Goal: Task Accomplishment & Management: Use online tool/utility

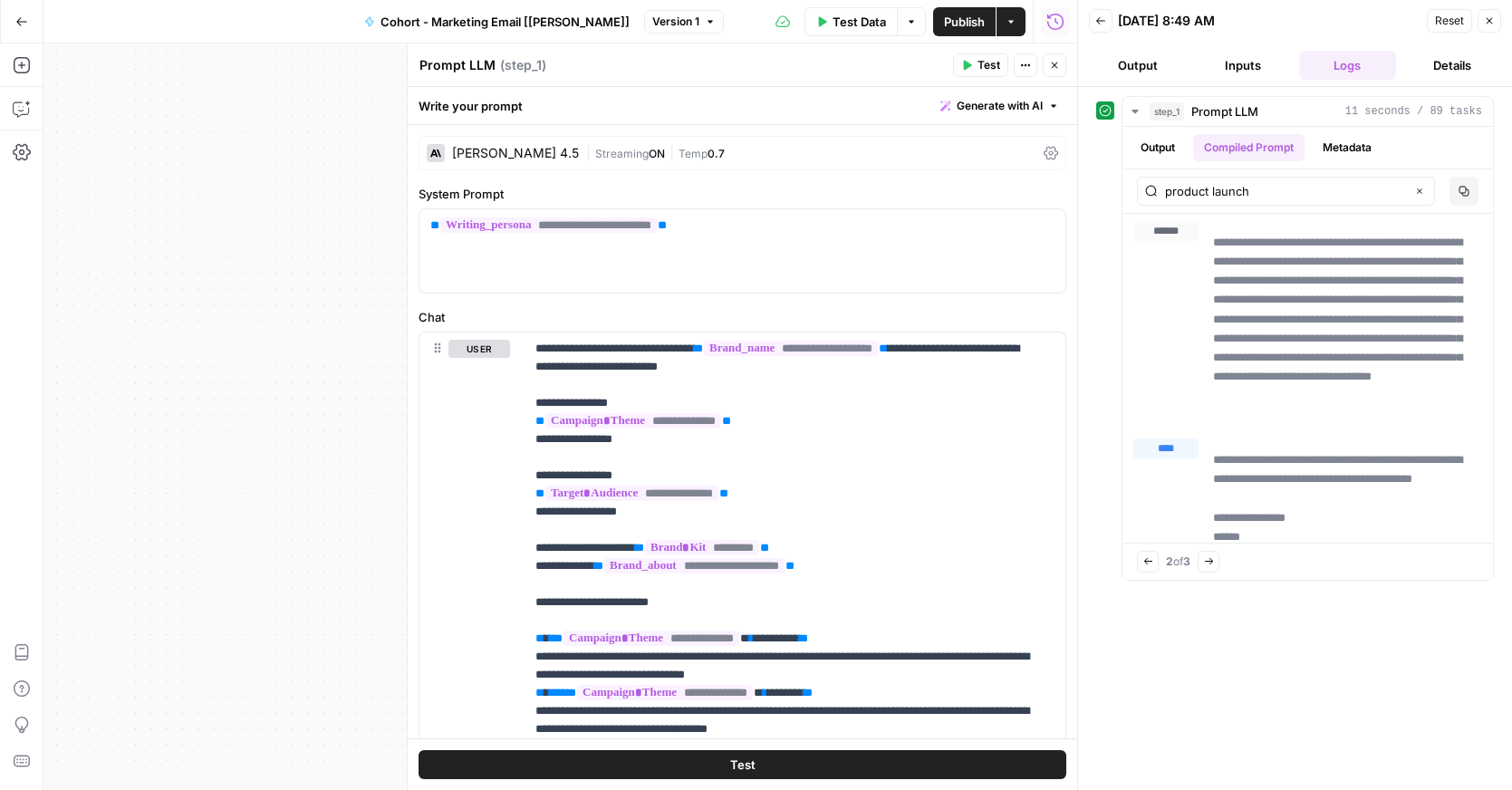
scroll to position [156824, 0]
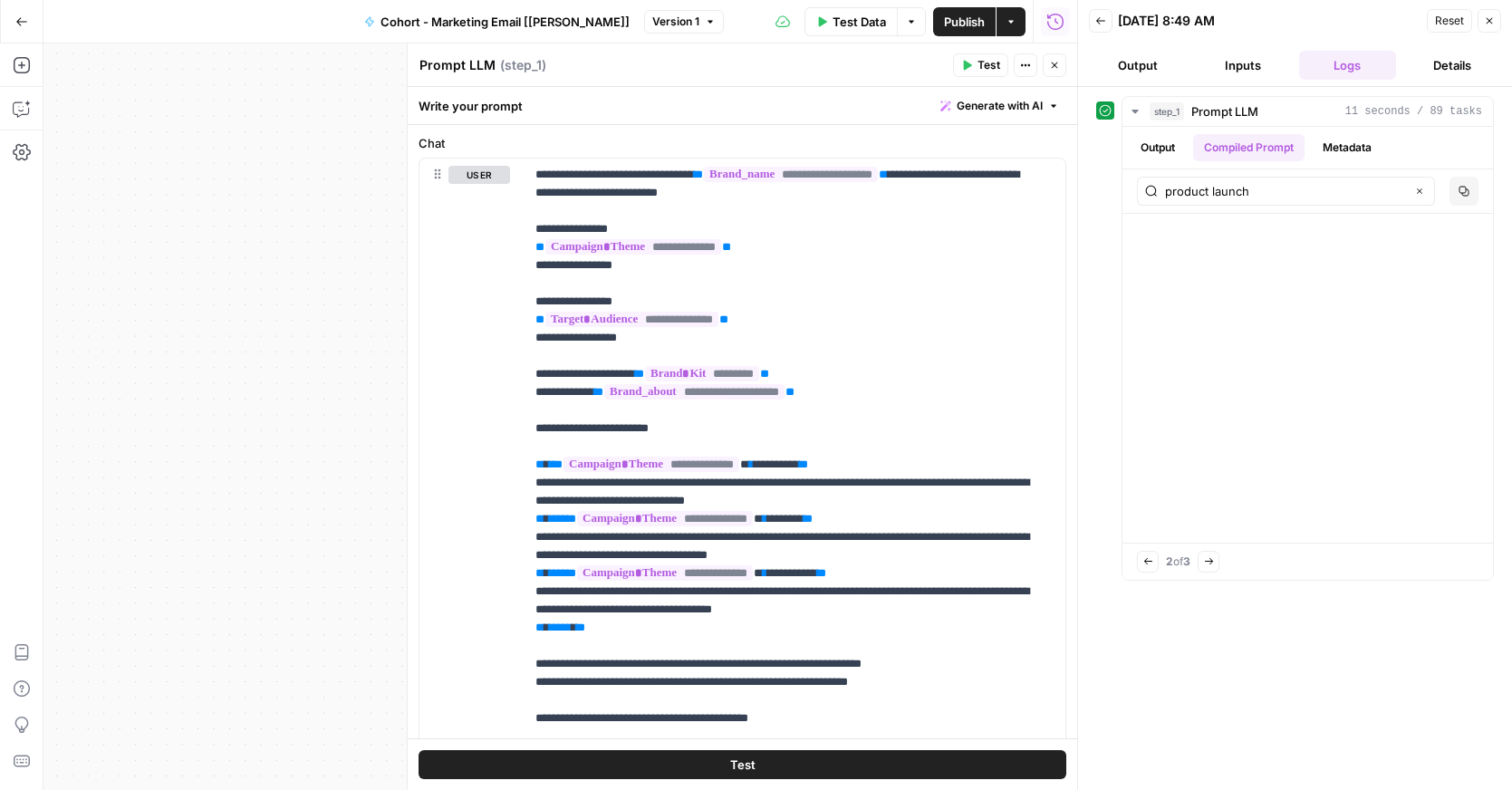
click at [1488, 17] on icon "button" at bounding box center [1490, 21] width 11 height 11
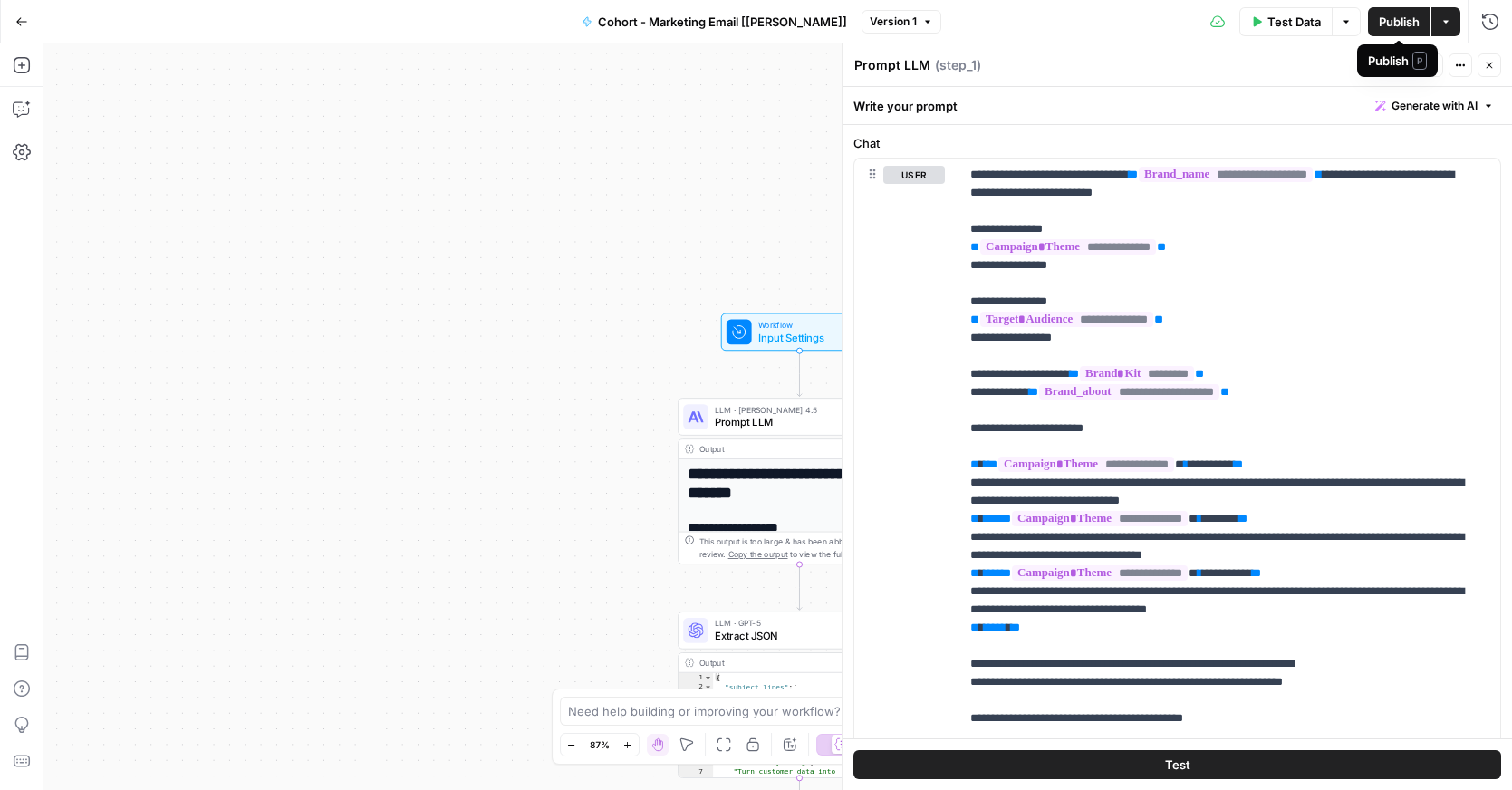
click at [1400, 19] on span "Publish" at bounding box center [1399, 21] width 41 height 18
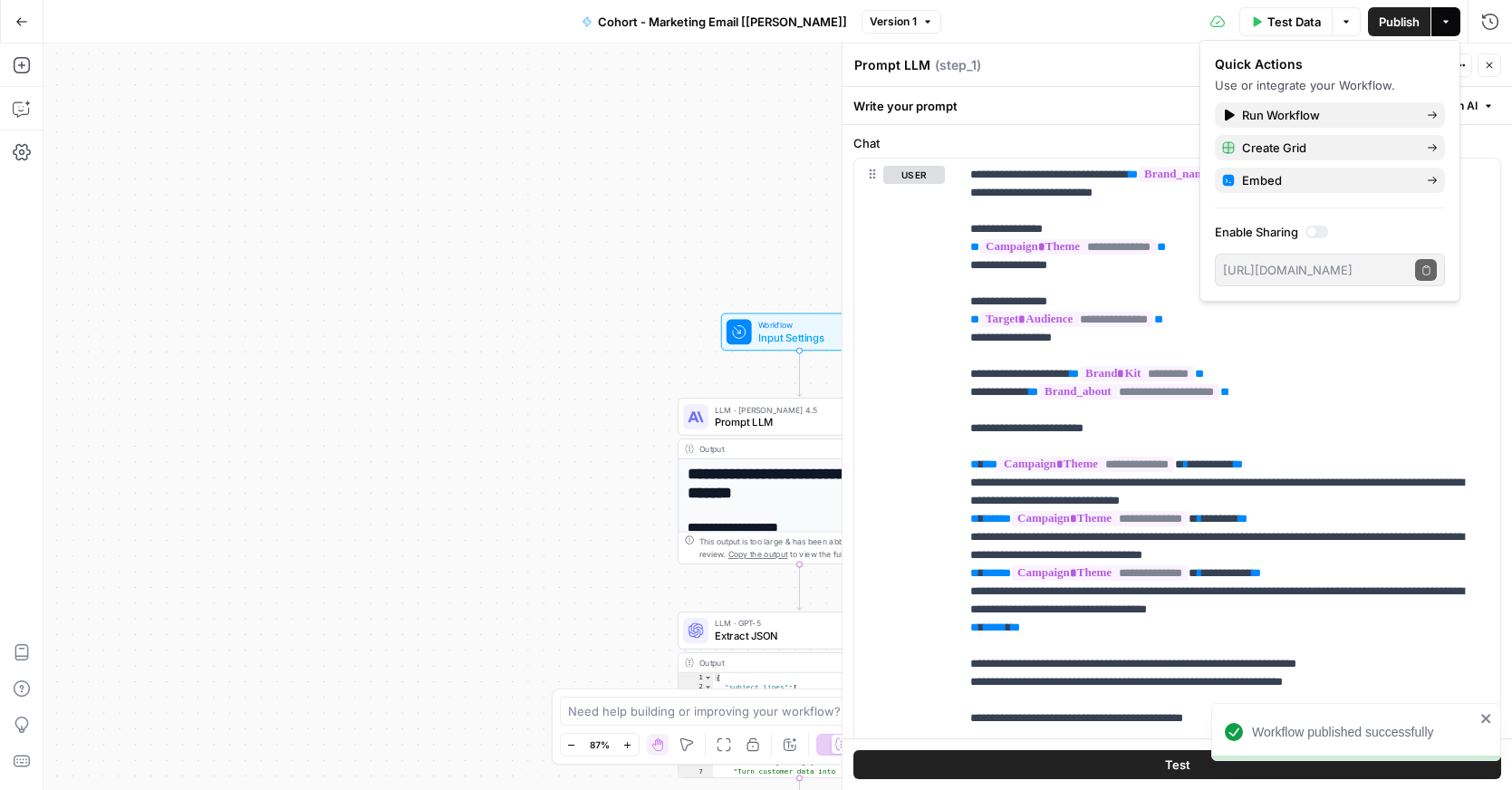
click at [1488, 66] on icon "button" at bounding box center [1490, 65] width 11 height 11
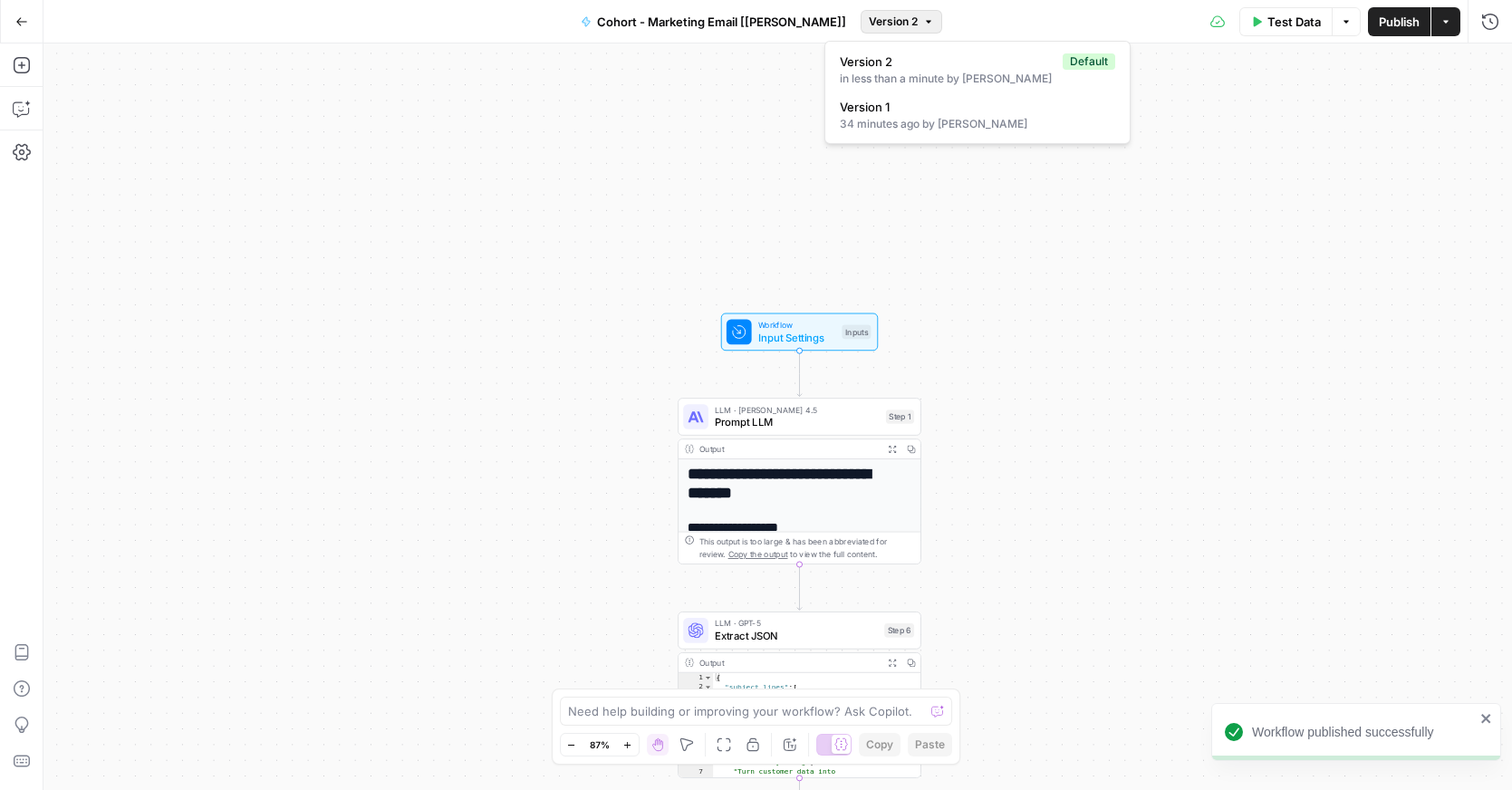
click at [869, 23] on span "Version 2" at bounding box center [894, 21] width 49 height 16
click at [636, 135] on div "**********" at bounding box center [778, 417] width 1469 height 747
click at [19, 29] on button "Go Back" at bounding box center [22, 22] width 33 height 33
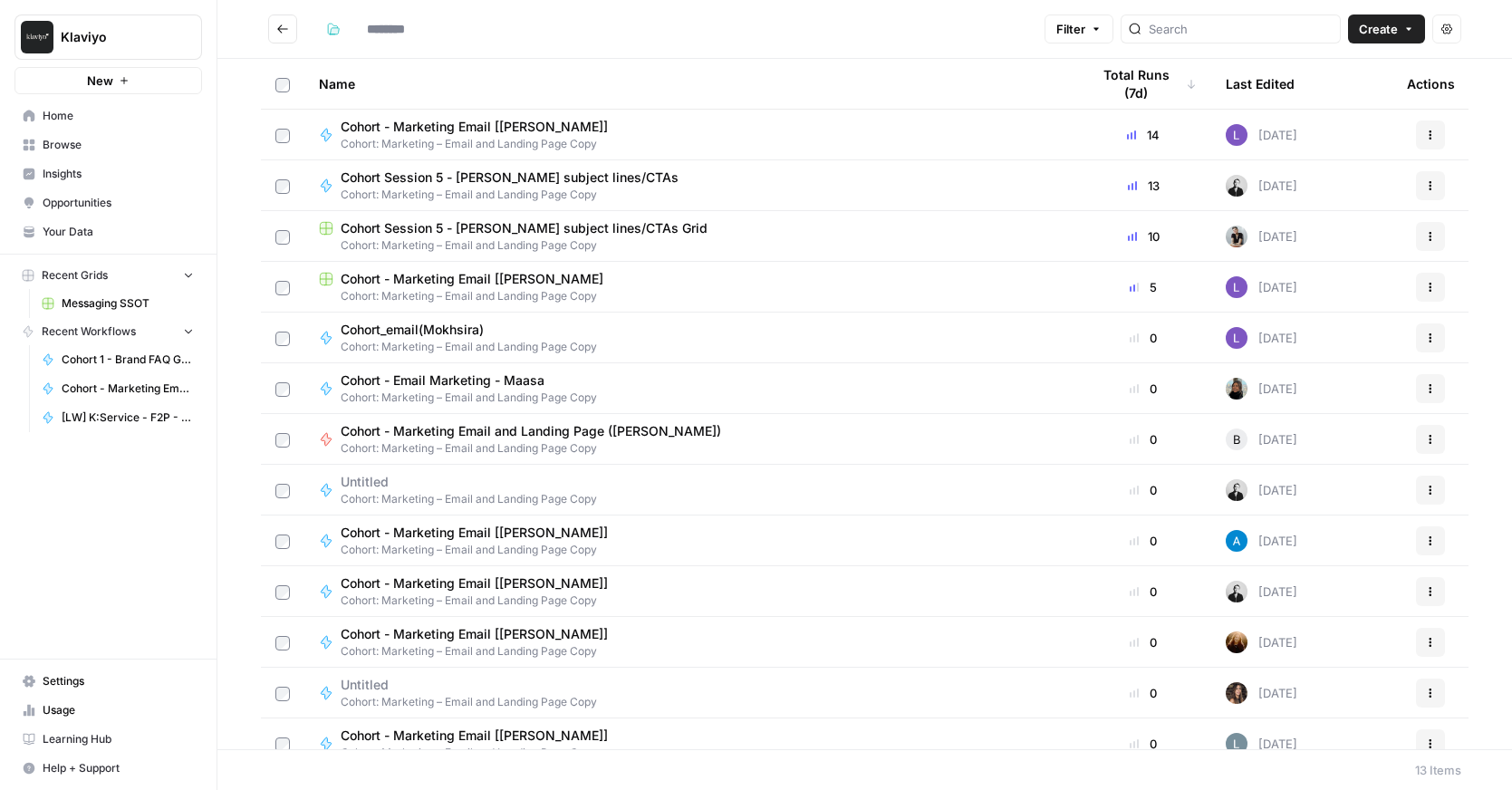
type input "**********"
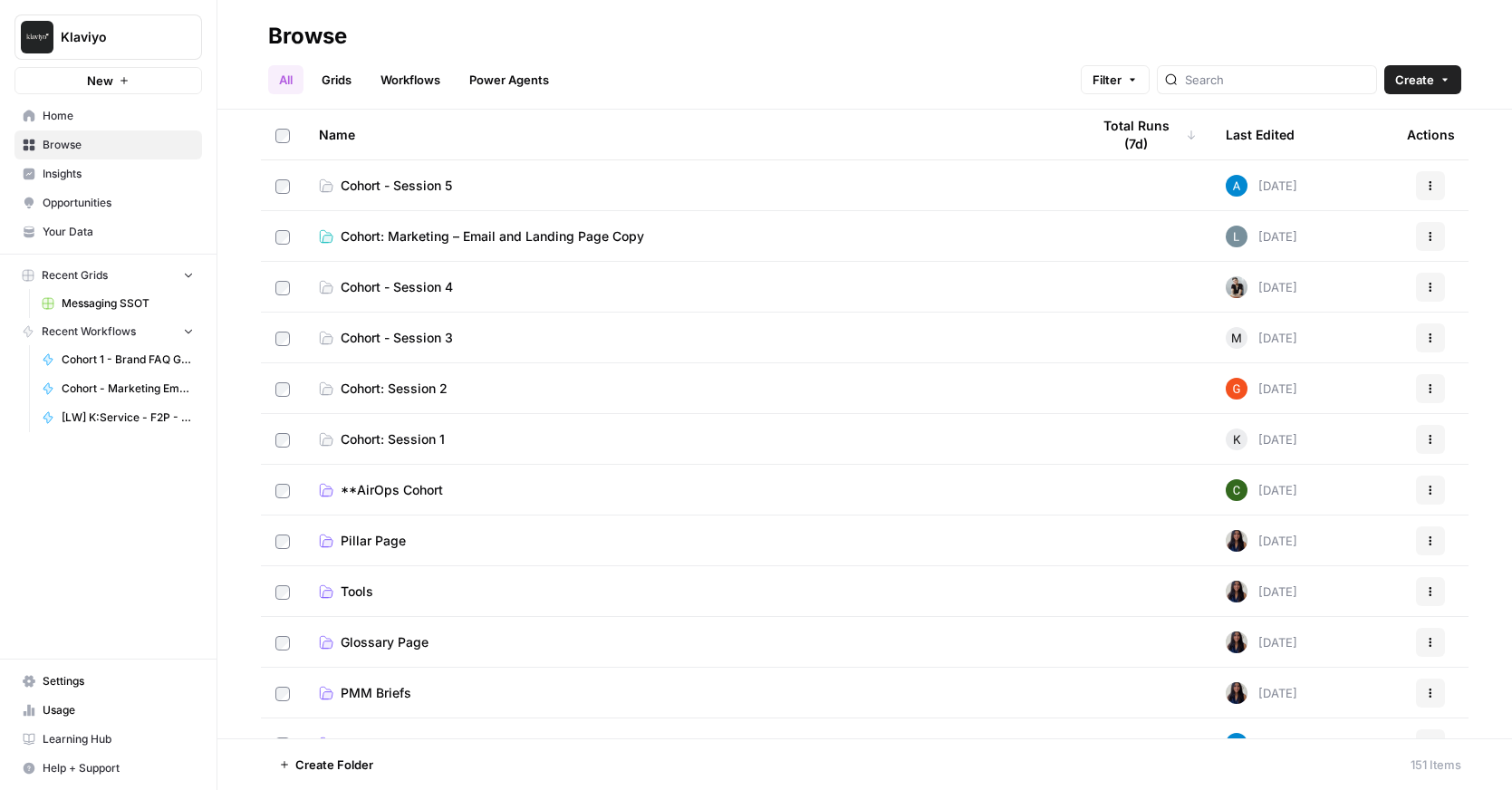
click at [415, 443] on span "Cohort: Session 1" at bounding box center [392, 439] width 105 height 18
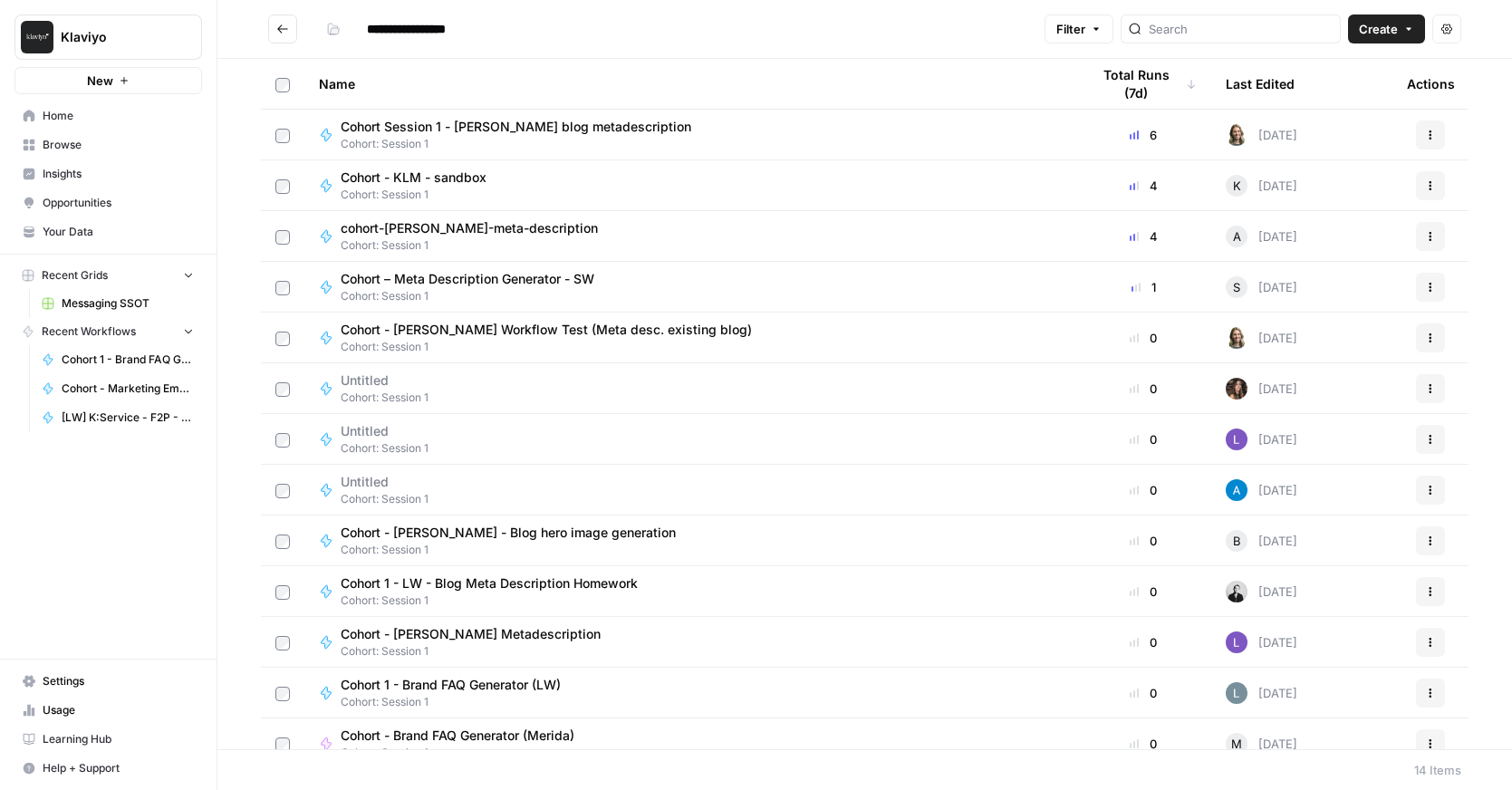
scroll to position [71, 0]
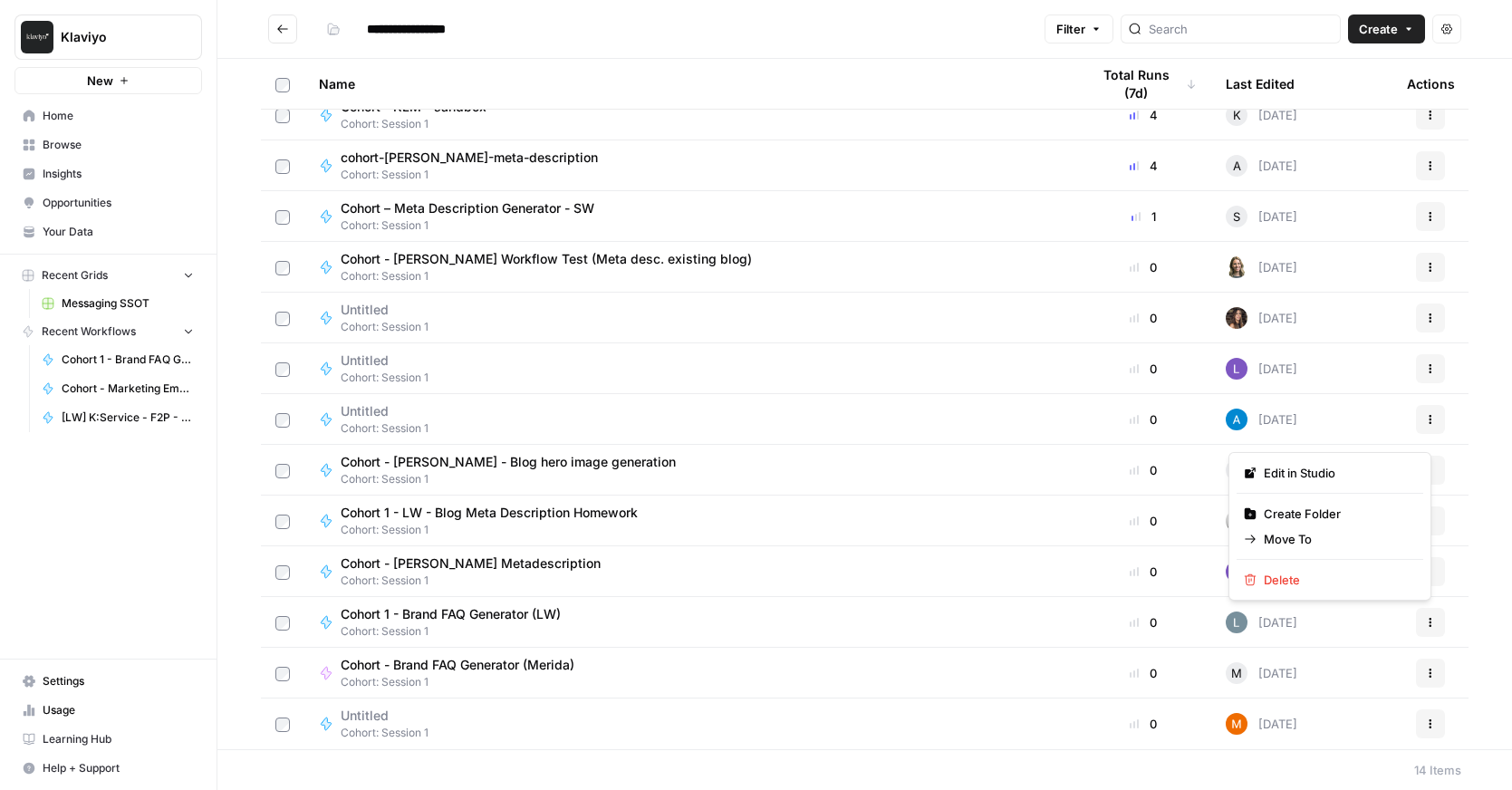
click at [1425, 622] on icon "button" at bounding box center [1431, 623] width 11 height 11
click at [1291, 543] on span "Move To" at bounding box center [1337, 538] width 145 height 18
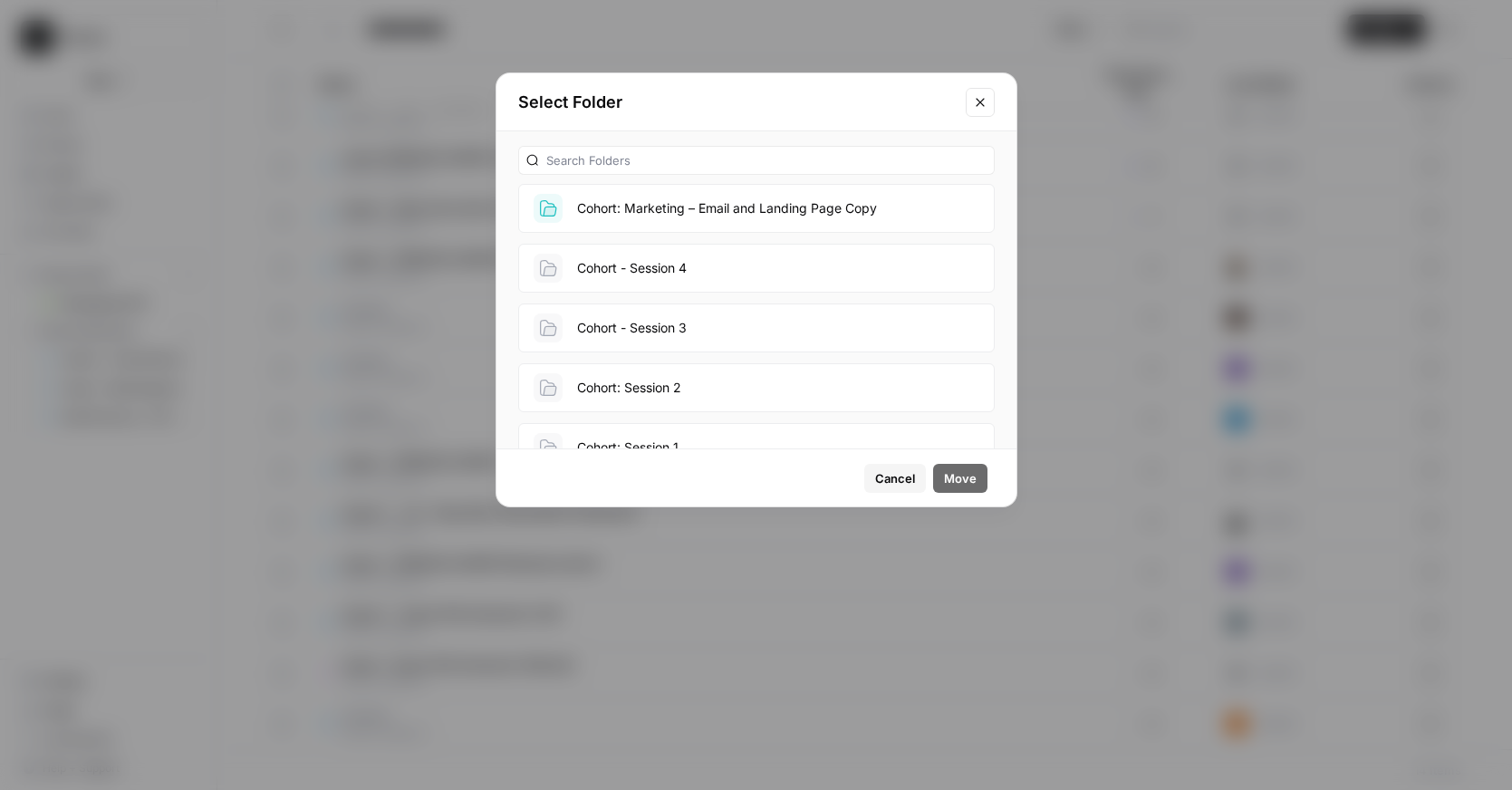
scroll to position [123, 0]
click at [696, 383] on button "Cohort: Session 2" at bounding box center [757, 387] width 477 height 49
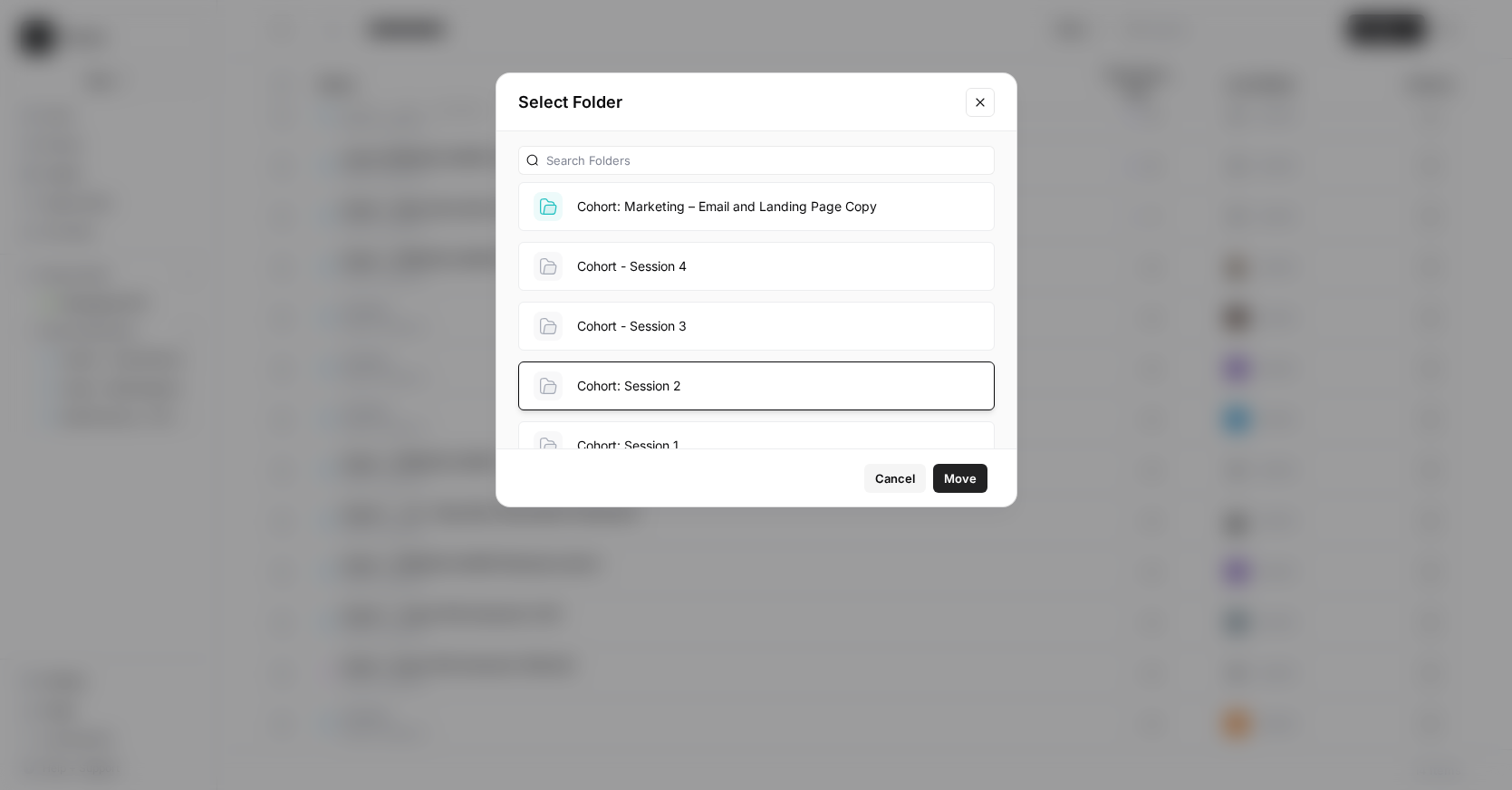
click at [967, 473] on span "Move" at bounding box center [961, 478] width 33 height 18
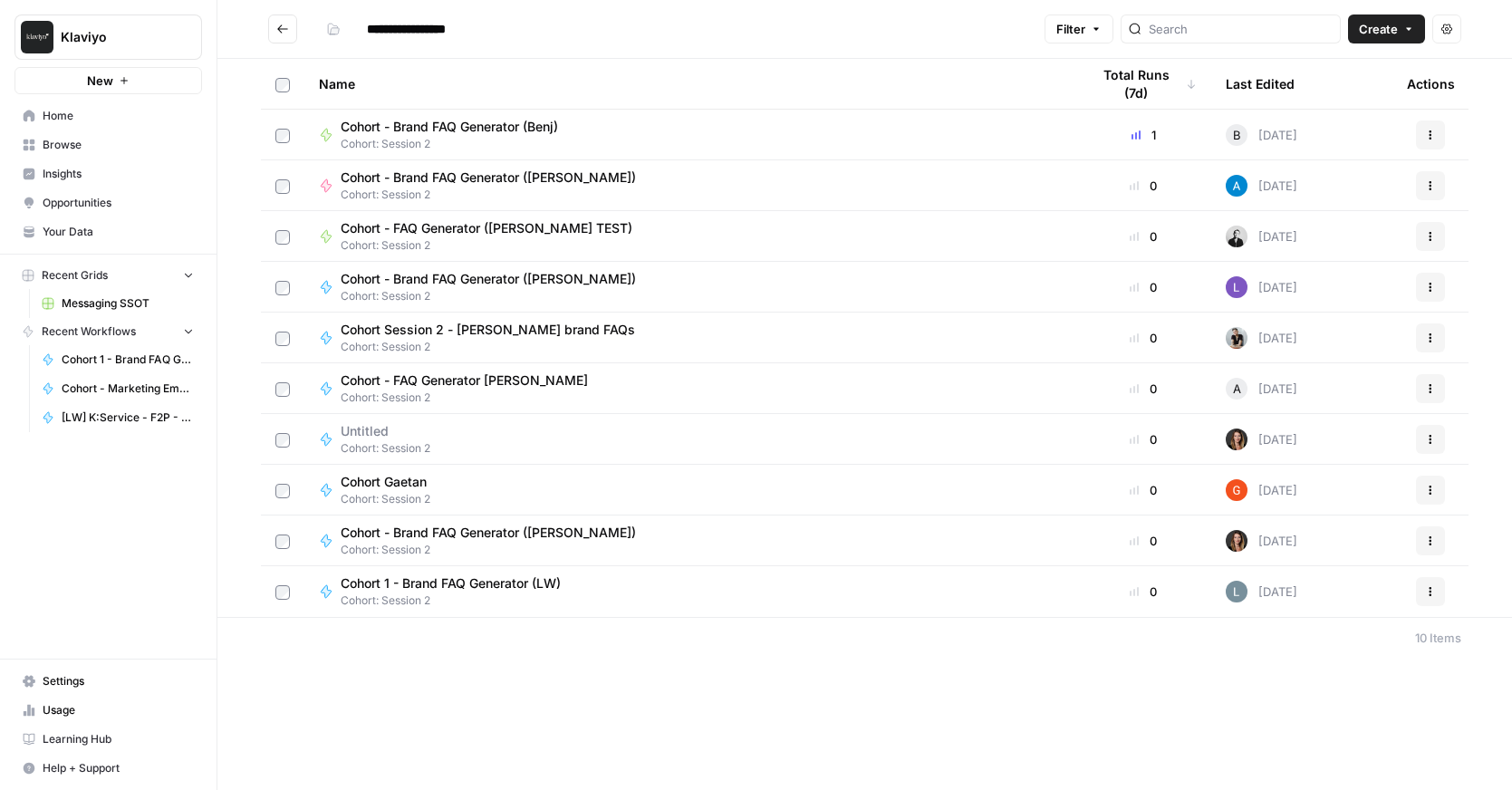
click at [494, 591] on span "Cohort 1 - Brand FAQ Generator (LW)" at bounding box center [451, 583] width 221 height 18
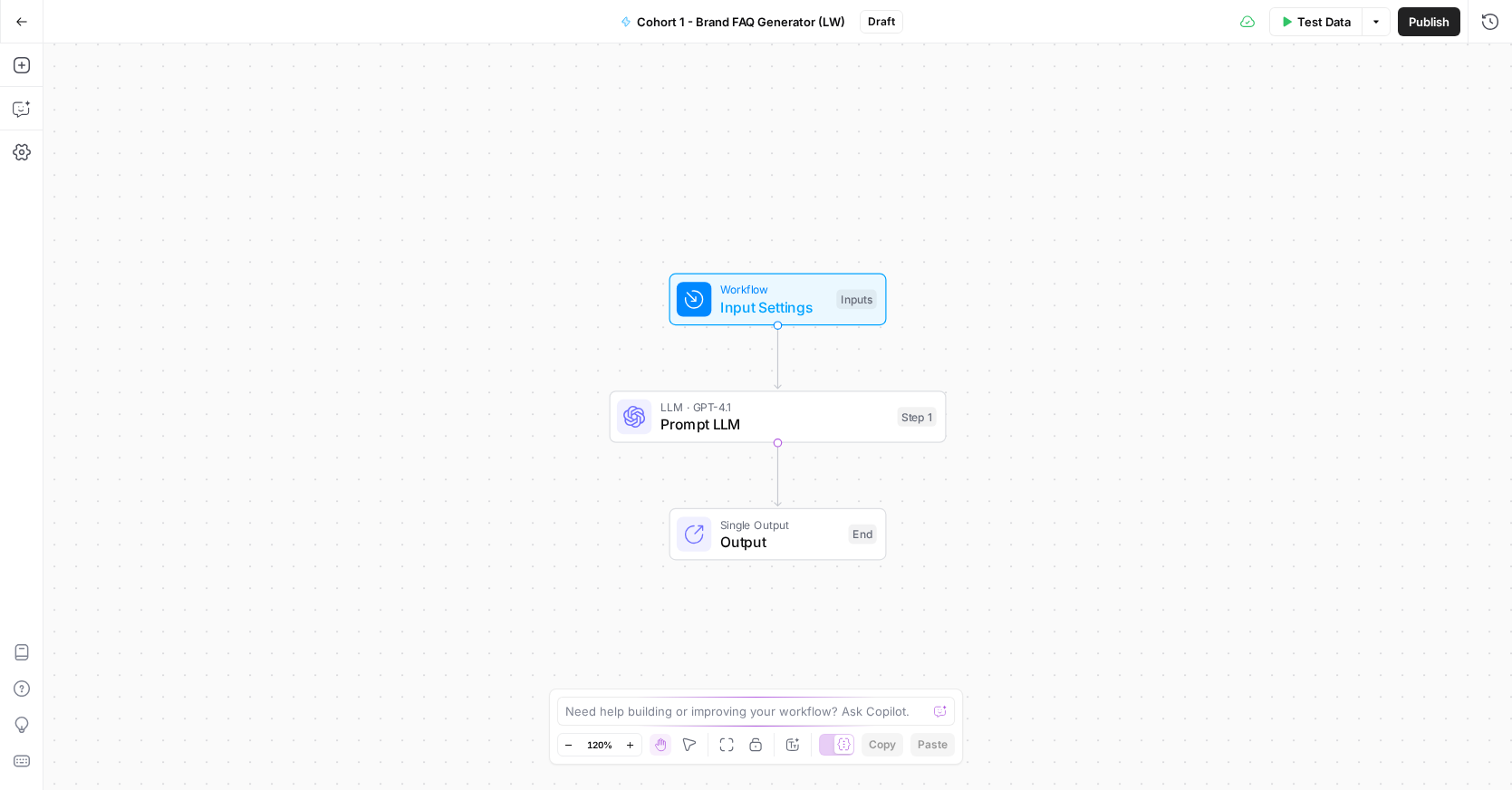
click at [777, 425] on span "Prompt LLM" at bounding box center [775, 423] width 228 height 22
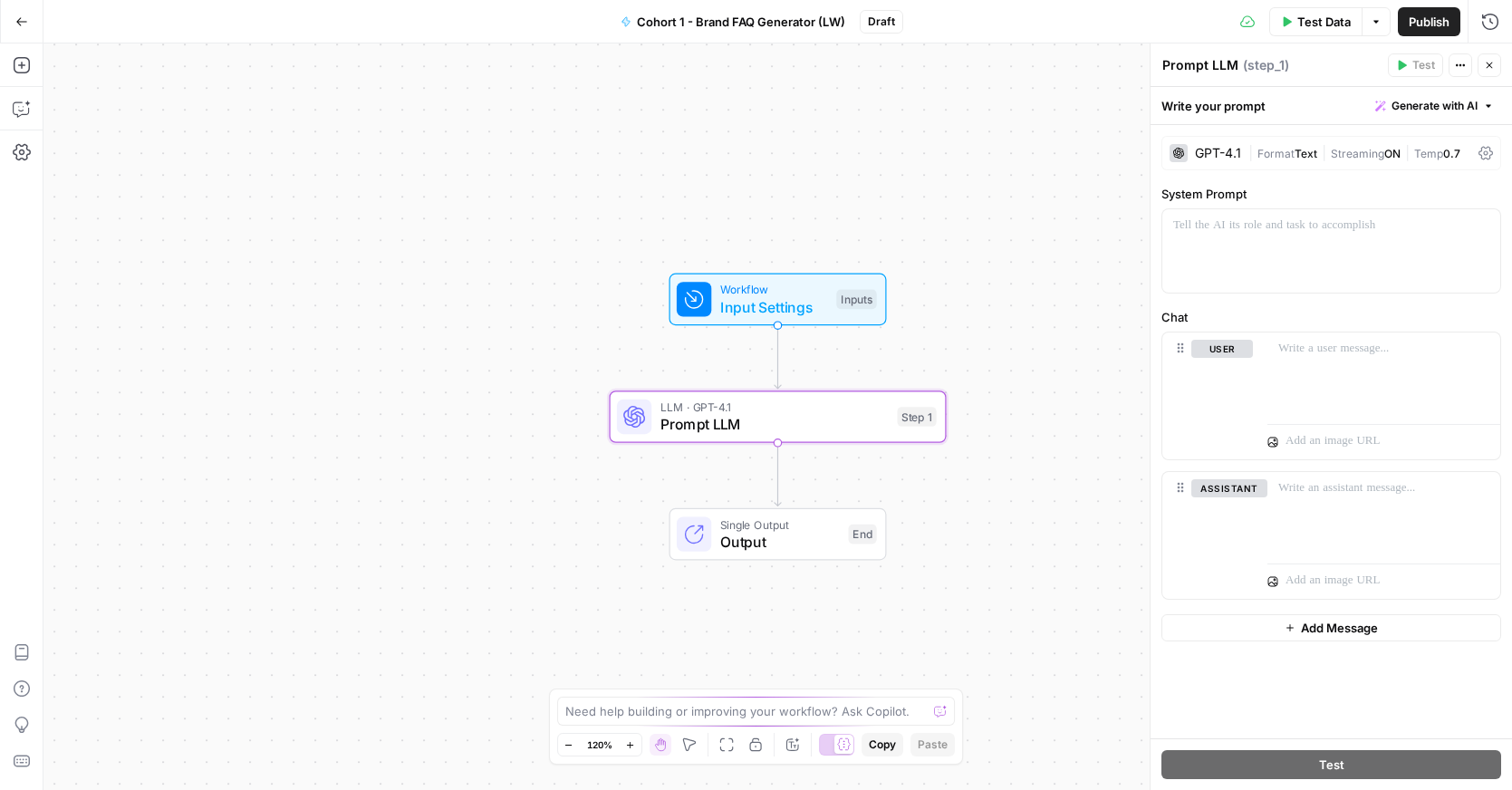
click at [18, 32] on button "Go Back" at bounding box center [22, 22] width 33 height 33
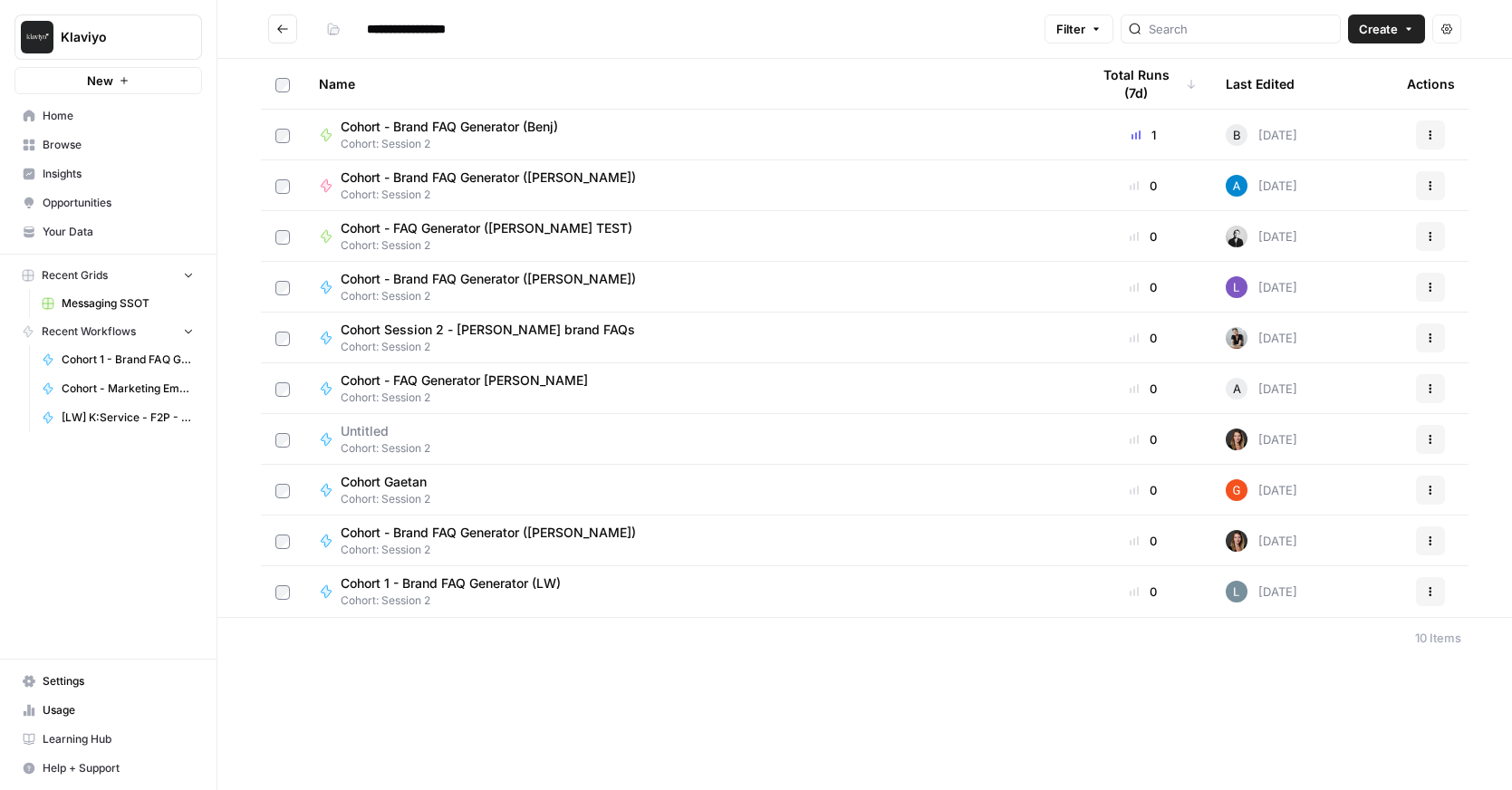
click at [284, 30] on icon "Go back" at bounding box center [282, 28] width 12 height 12
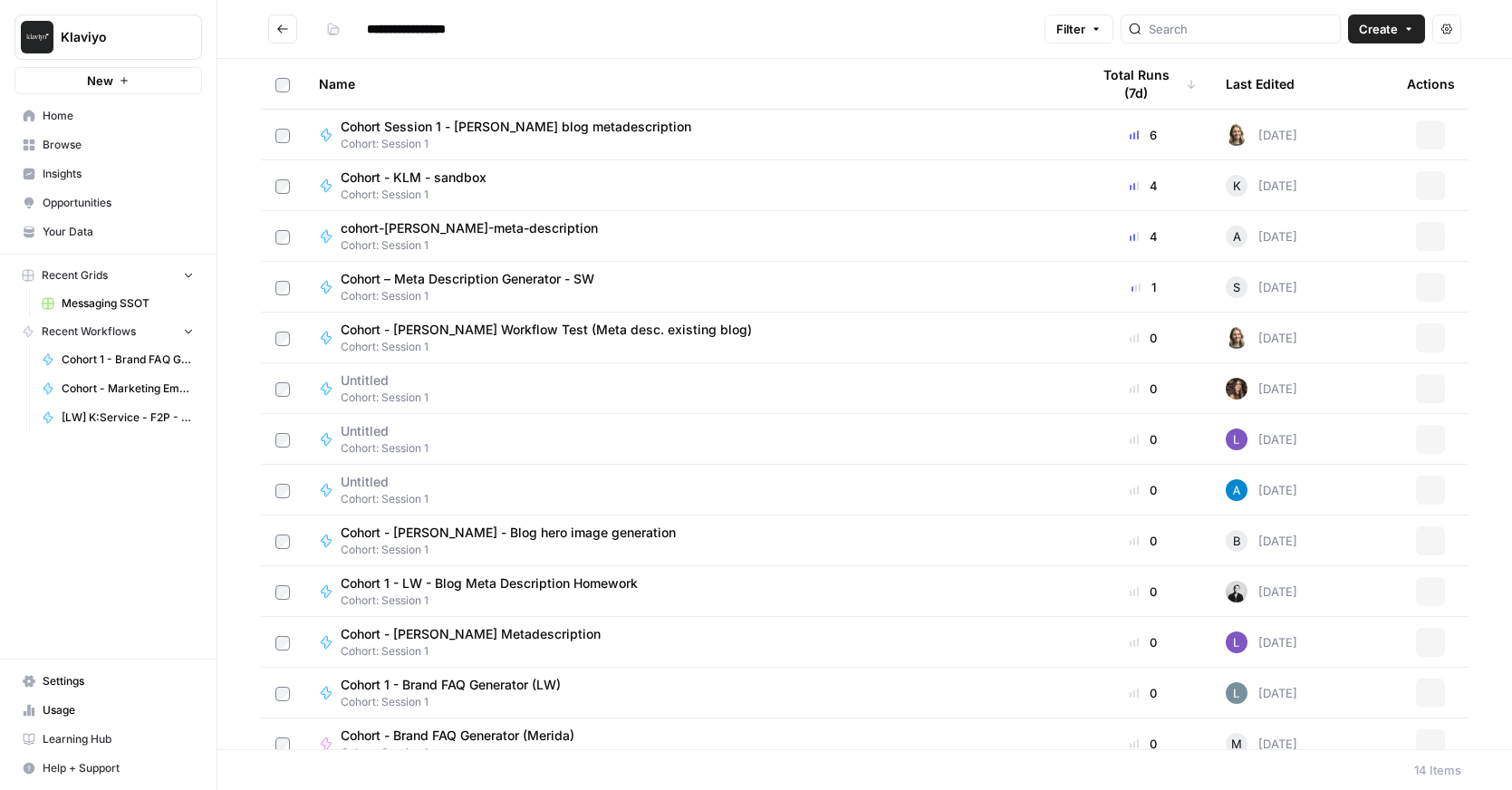
type input "**********"
click at [280, 32] on icon "Go back" at bounding box center [282, 28] width 12 height 12
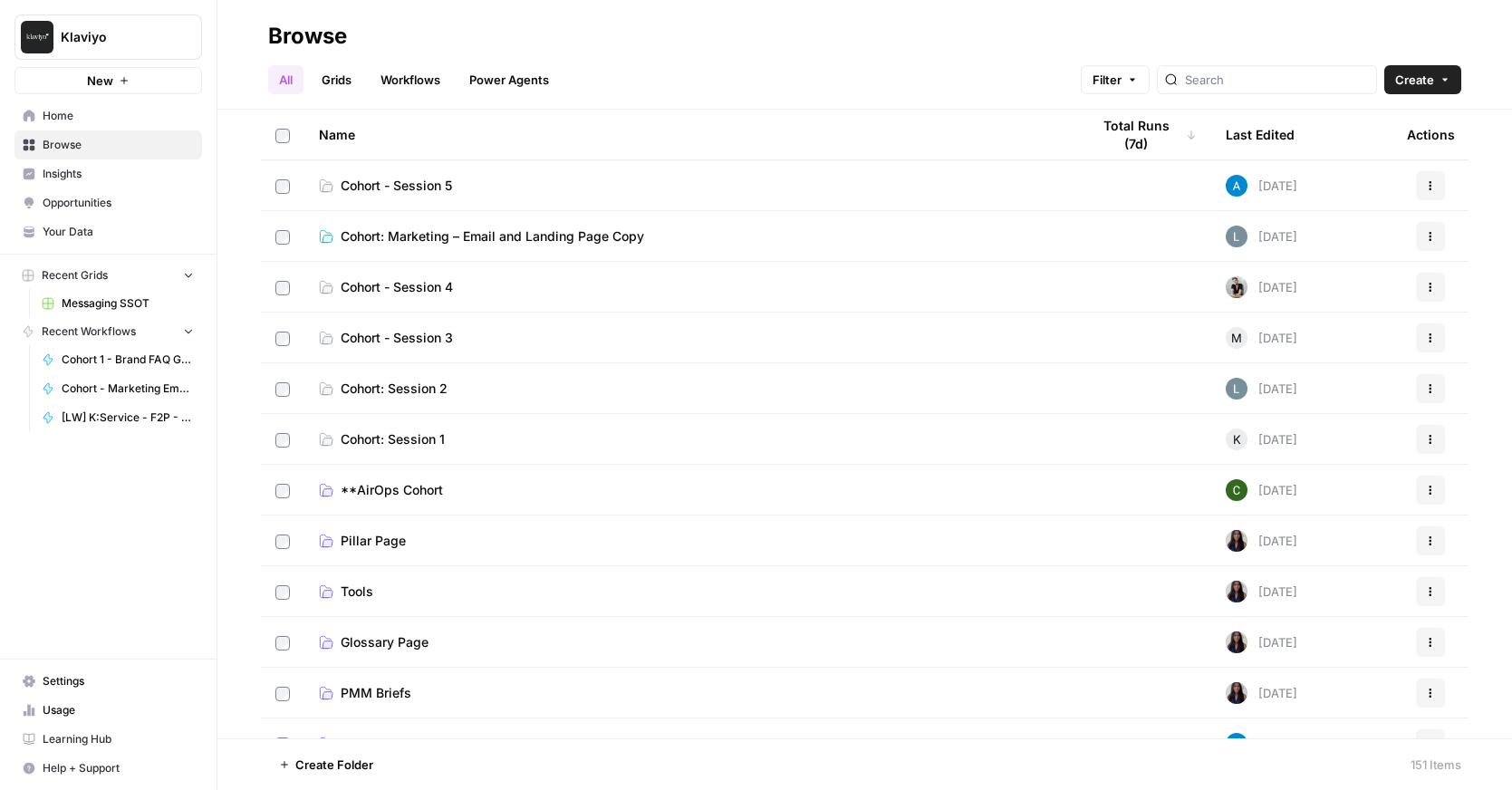
click at [424, 336] on span "Cohort - Session 3" at bounding box center [396, 337] width 112 height 18
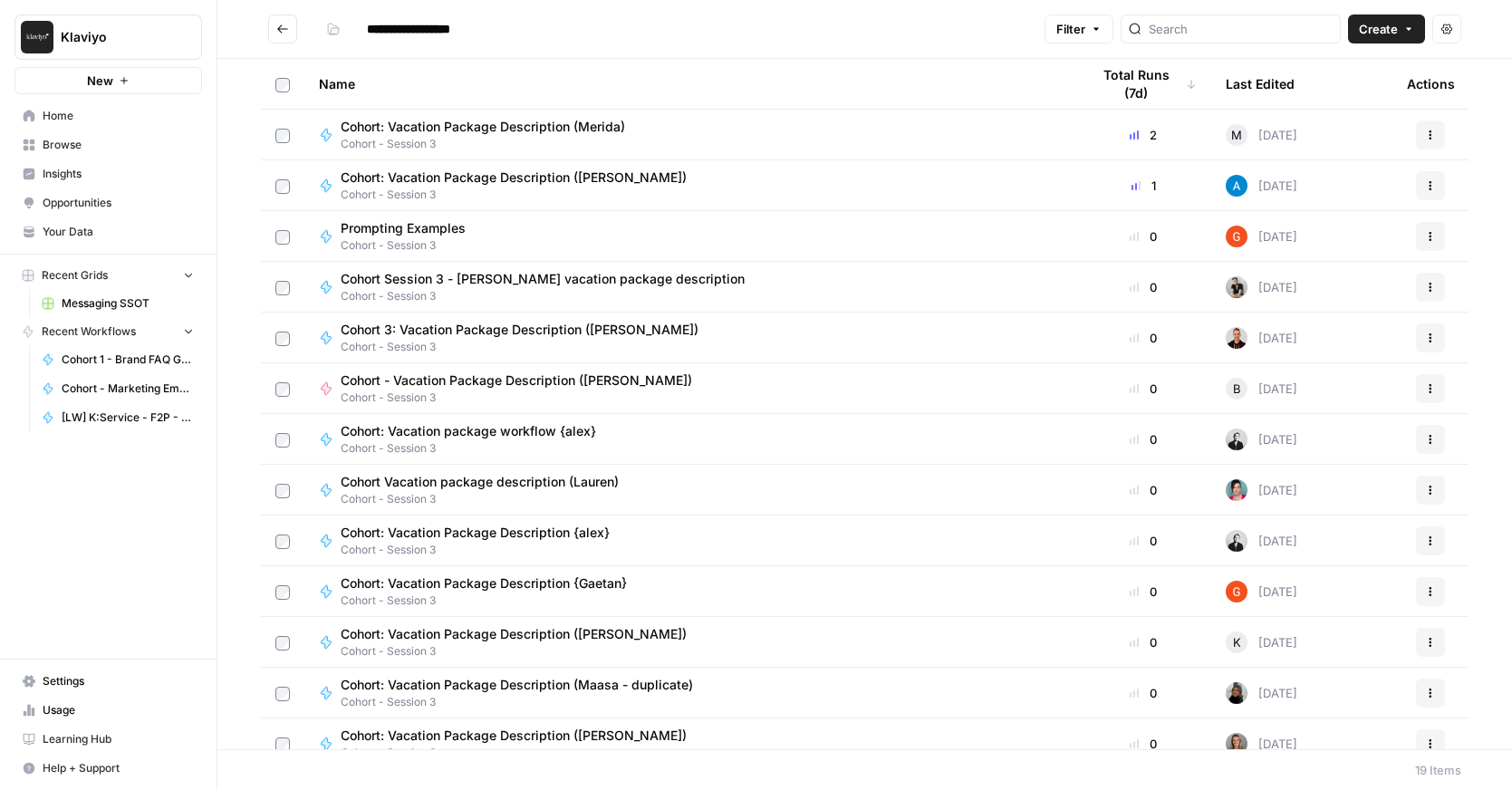
click at [281, 35] on button "Go back" at bounding box center [283, 28] width 29 height 29
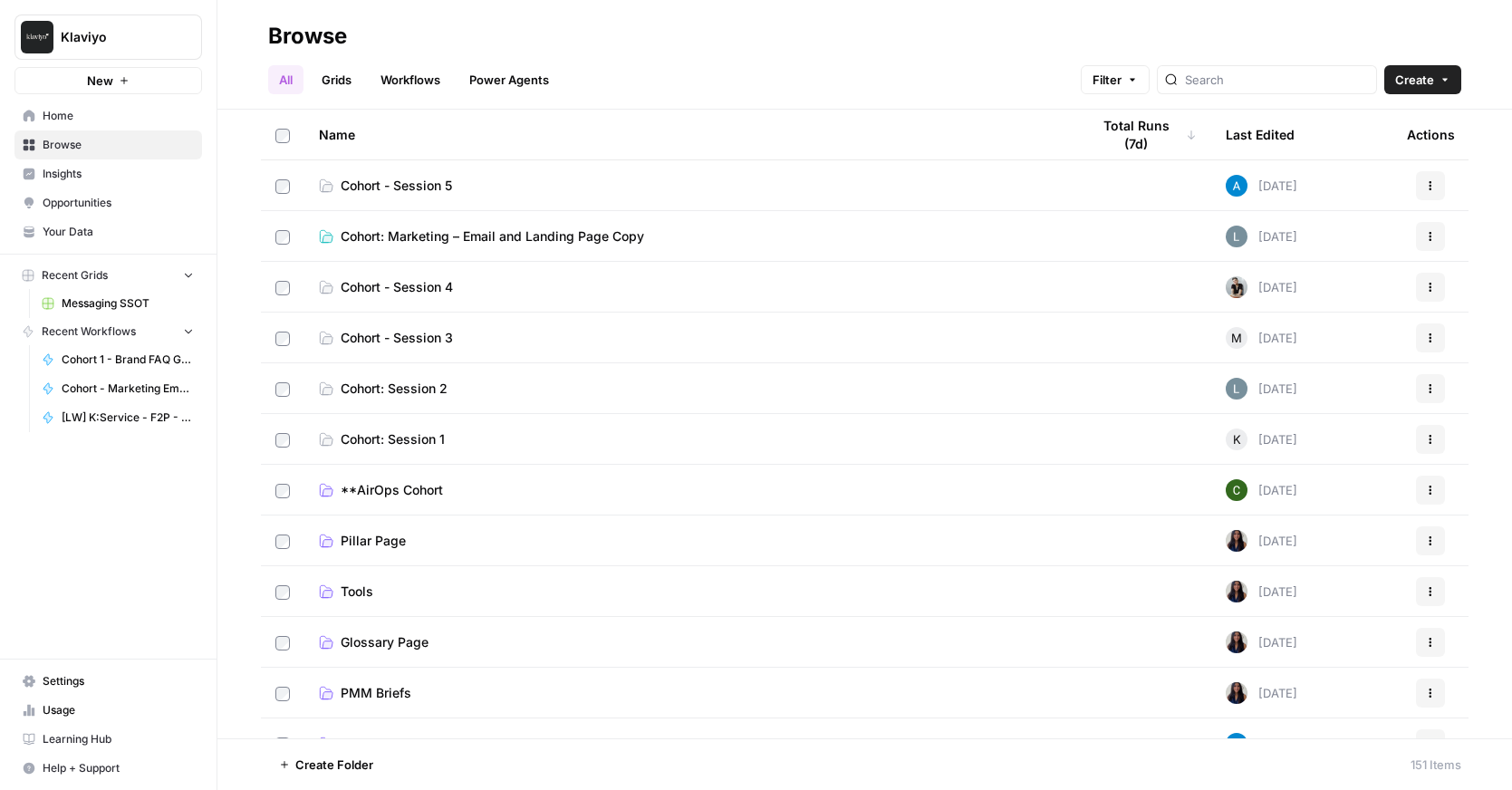
click at [403, 289] on span "Cohort - Session 4" at bounding box center [396, 287] width 112 height 18
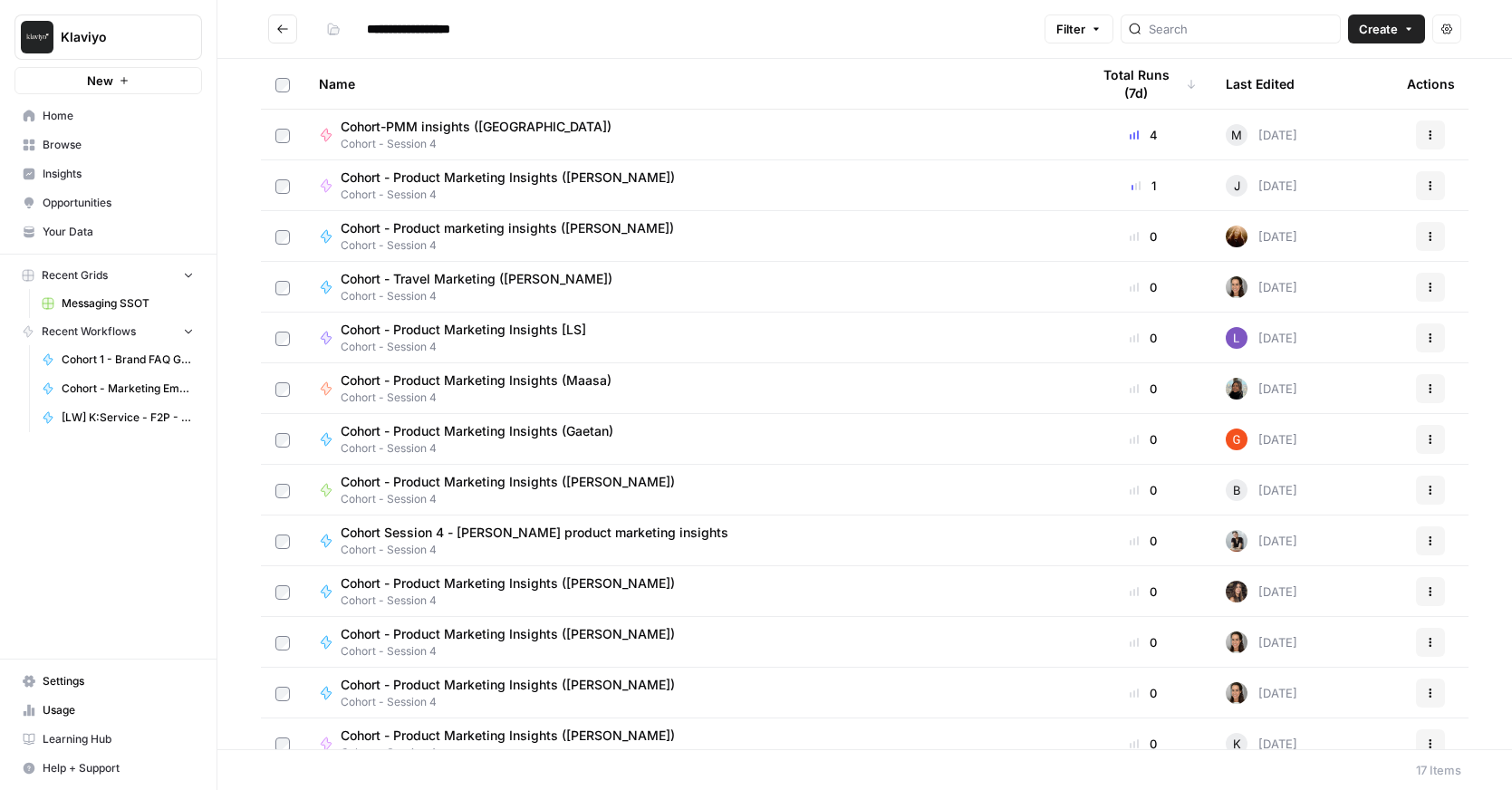
click at [287, 26] on icon "Go back" at bounding box center [282, 28] width 12 height 12
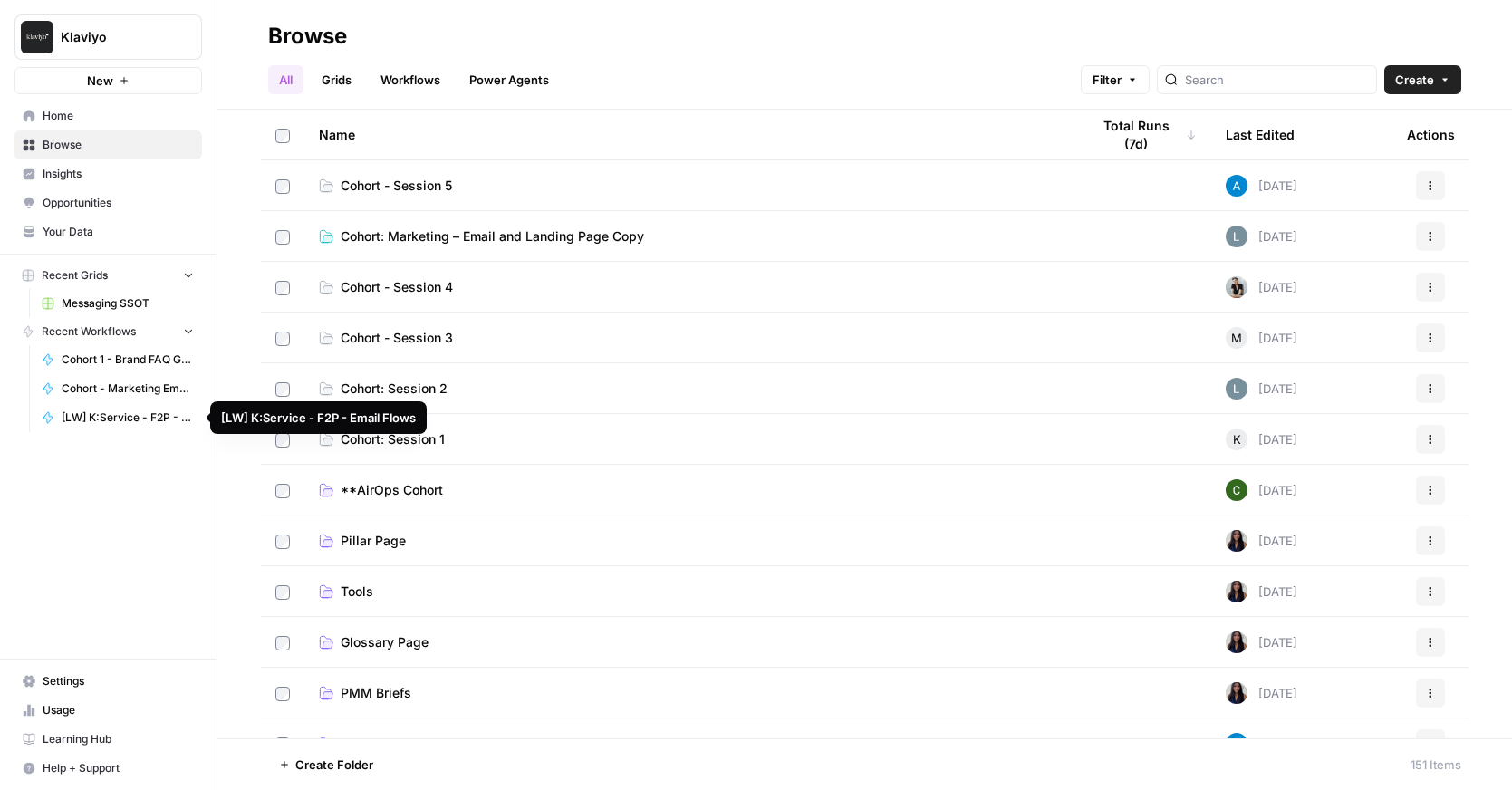
click at [105, 412] on span "[LW] K:Service - F2P - Email Flows" at bounding box center [127, 418] width 132 height 16
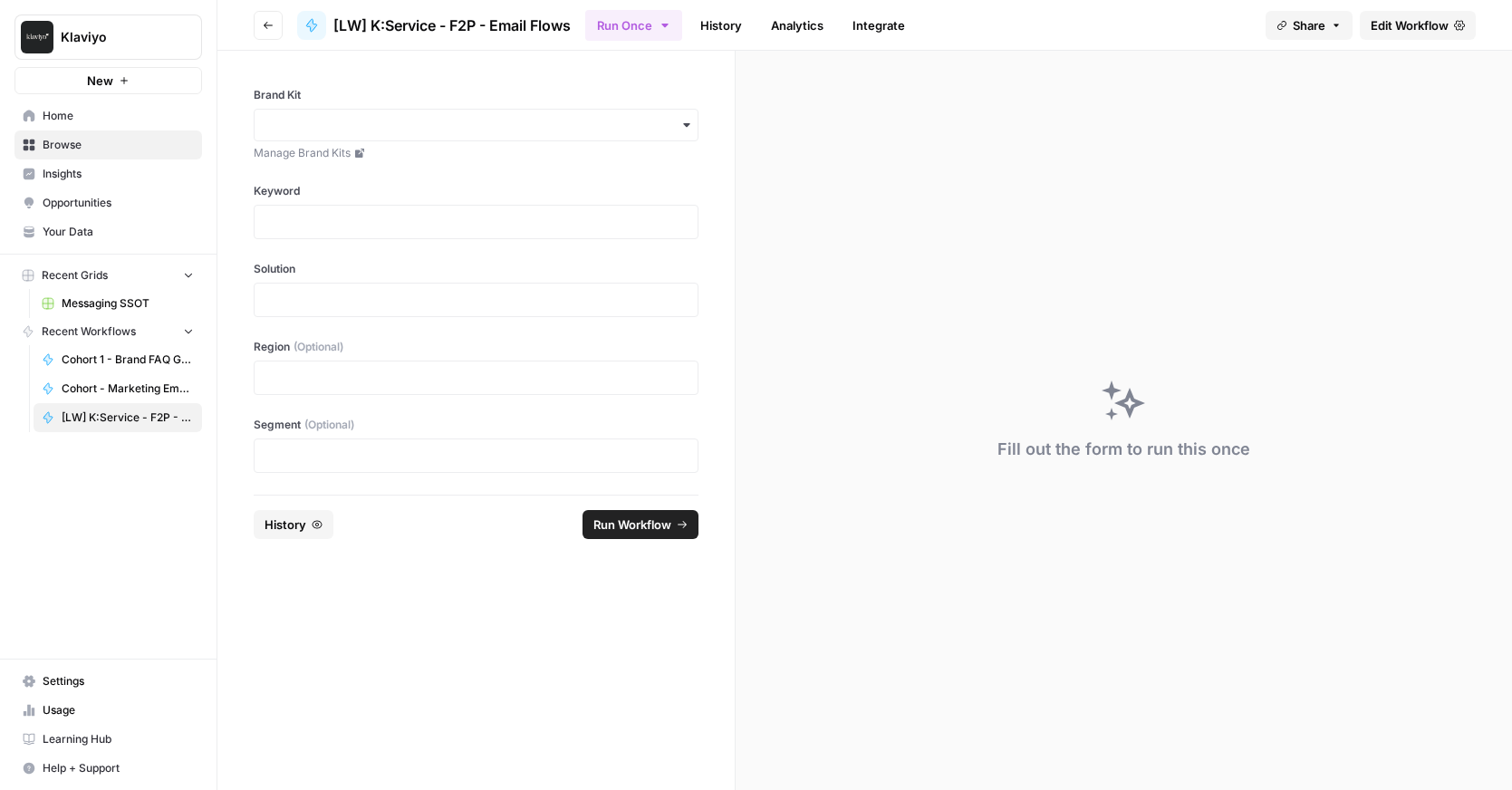
click at [1418, 27] on span "Edit Workflow" at bounding box center [1409, 25] width 78 height 18
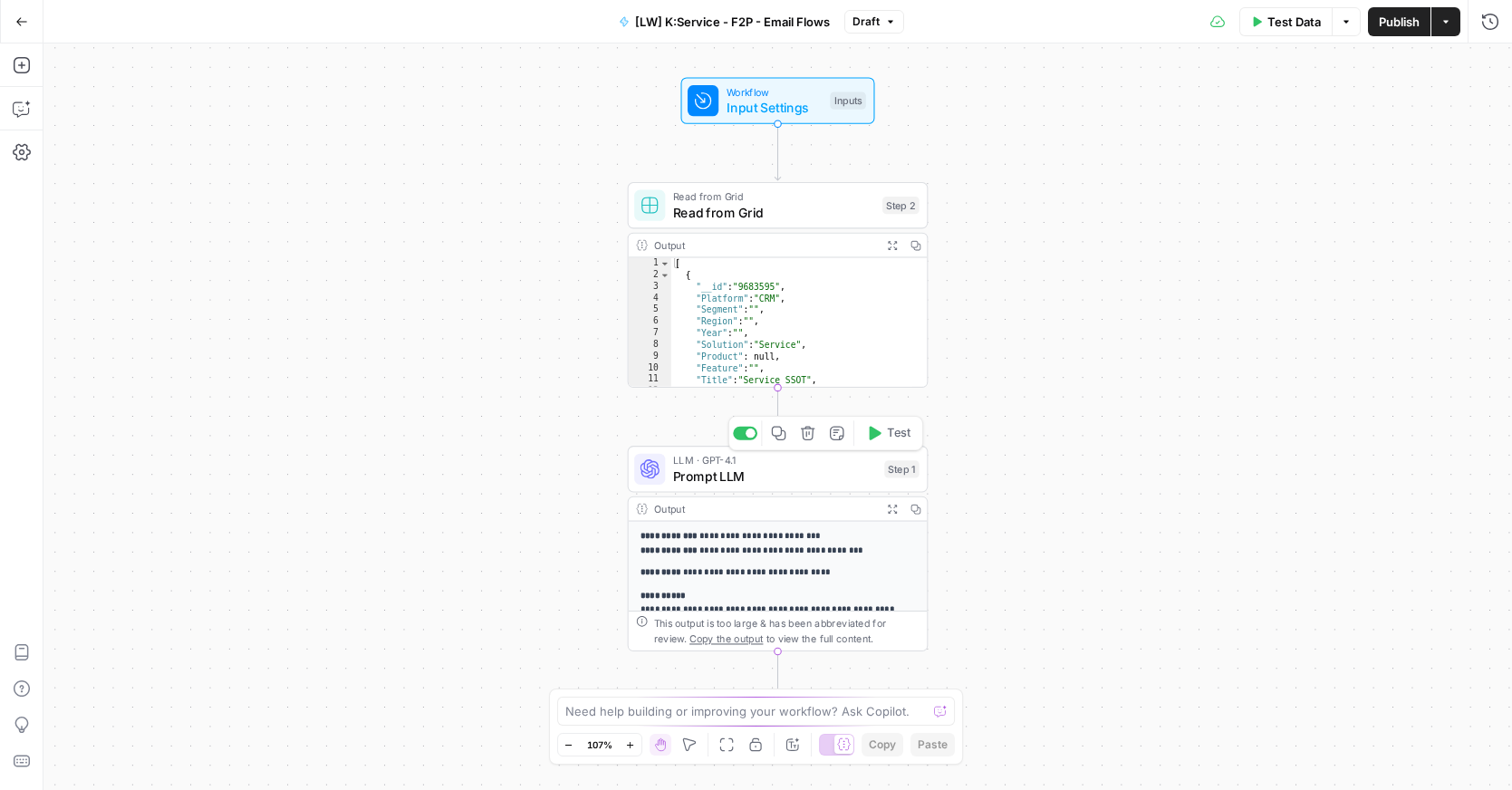
click at [785, 471] on span "Prompt LLM" at bounding box center [775, 476] width 204 height 19
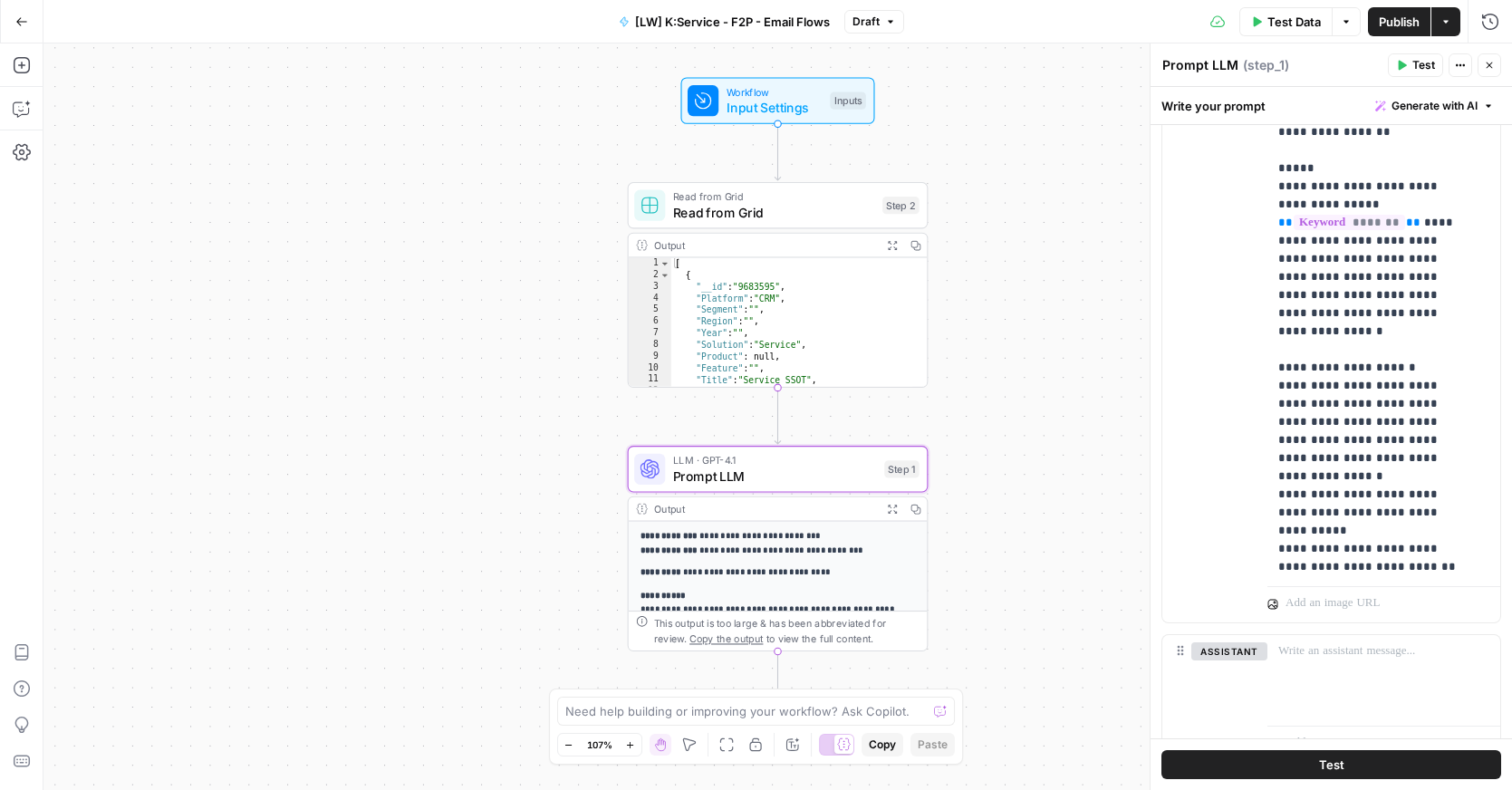
scroll to position [498, 0]
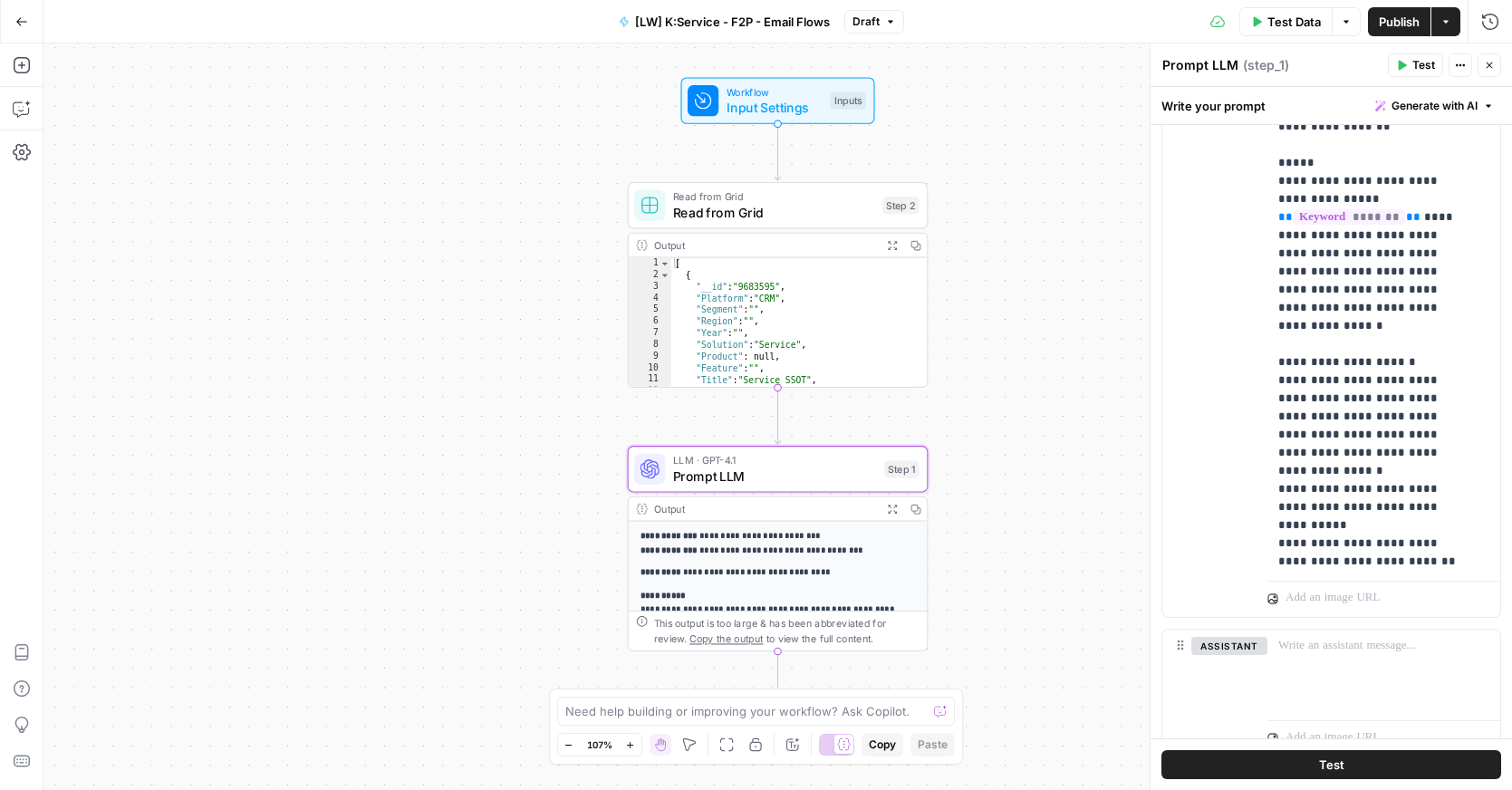
click at [1060, 421] on div "Workflow Input Settings Inputs Read from Grid Read from Grid Step 2 Output Expa…" at bounding box center [778, 417] width 1469 height 747
click at [1488, 61] on icon "button" at bounding box center [1490, 65] width 11 height 11
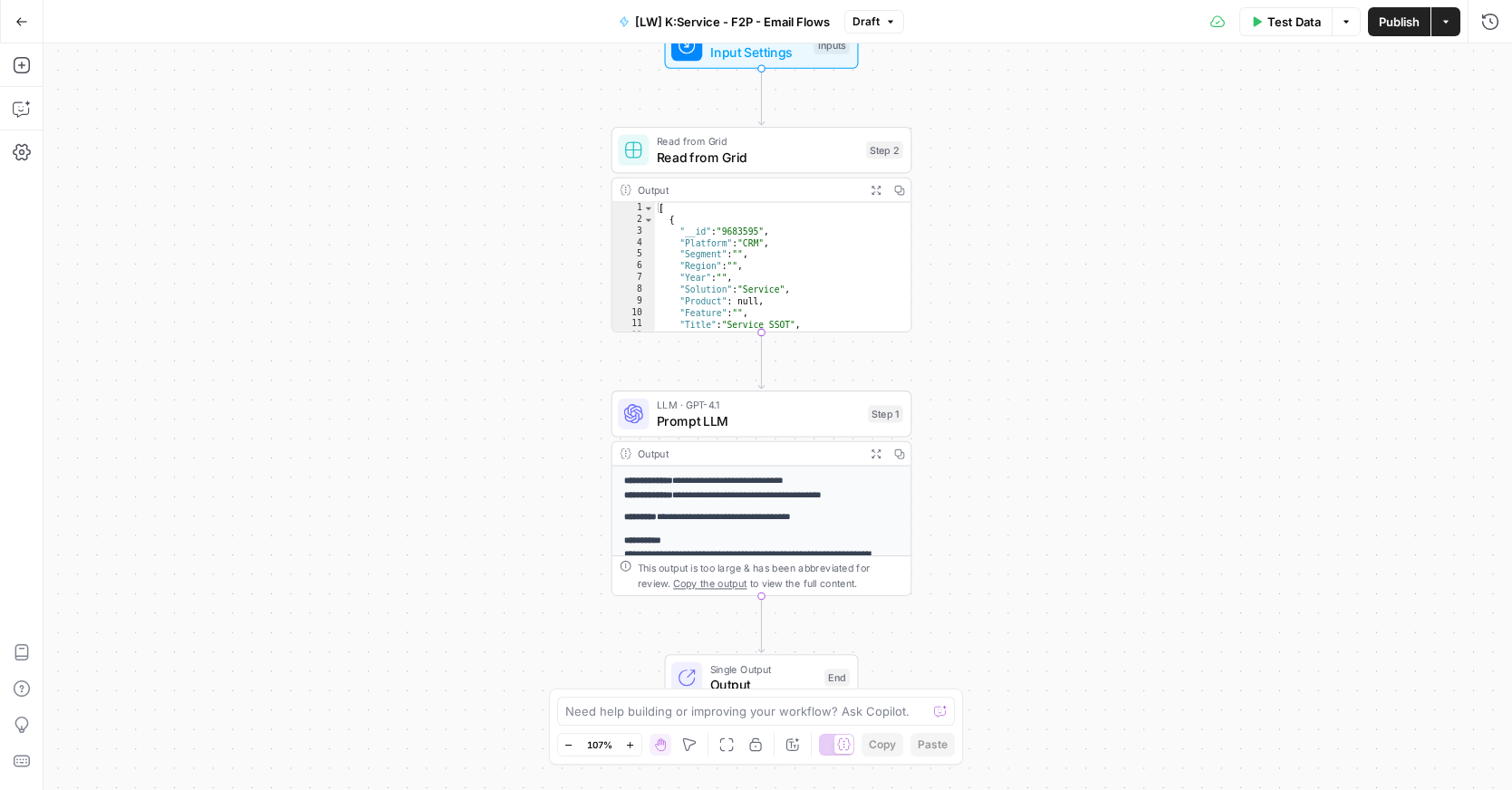
click at [788, 500] on p "**********" at bounding box center [754, 488] width 261 height 28
click at [762, 413] on span "Prompt LLM" at bounding box center [759, 420] width 204 height 19
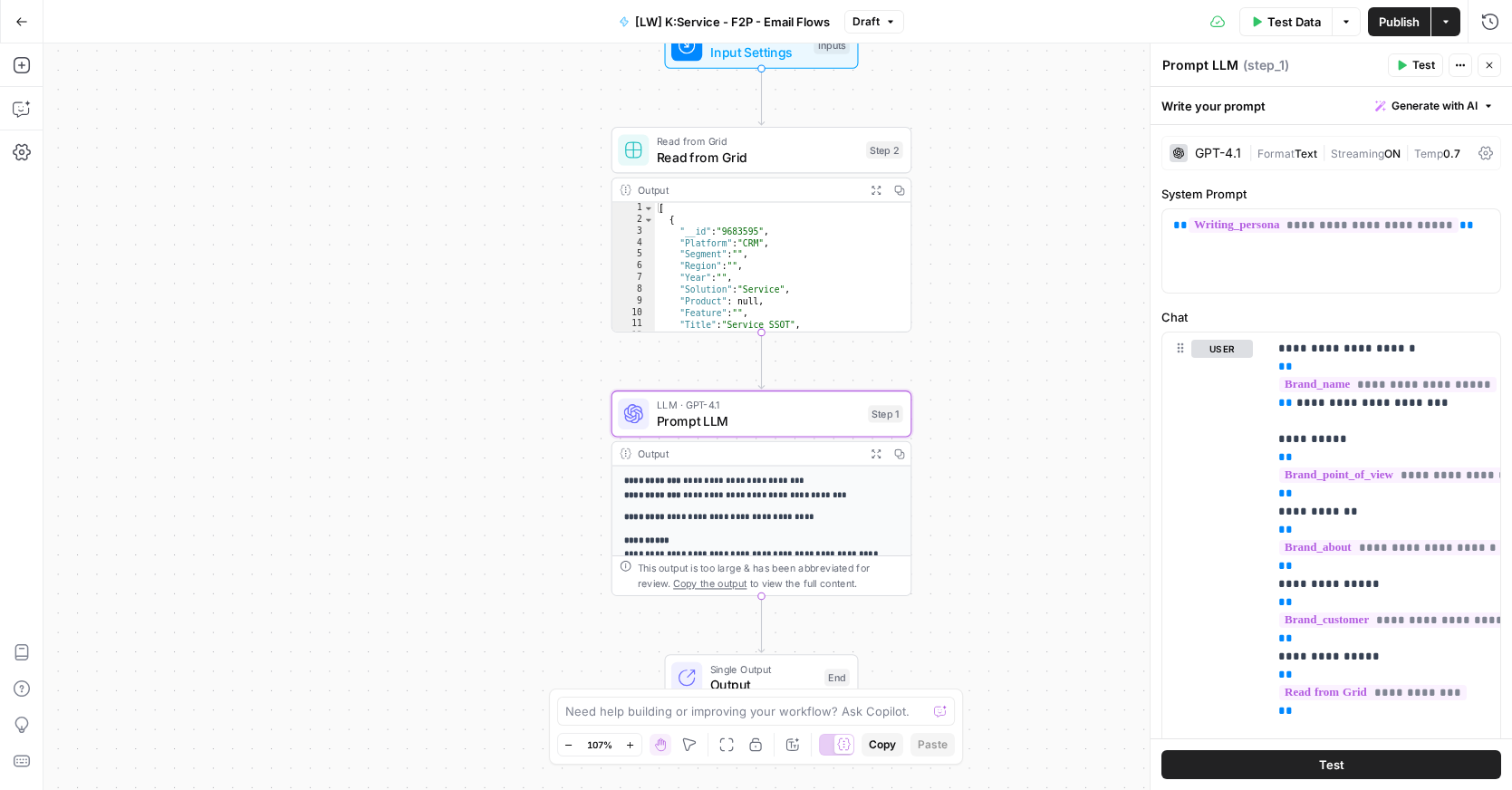
click at [1392, 20] on span "Publish" at bounding box center [1399, 21] width 41 height 18
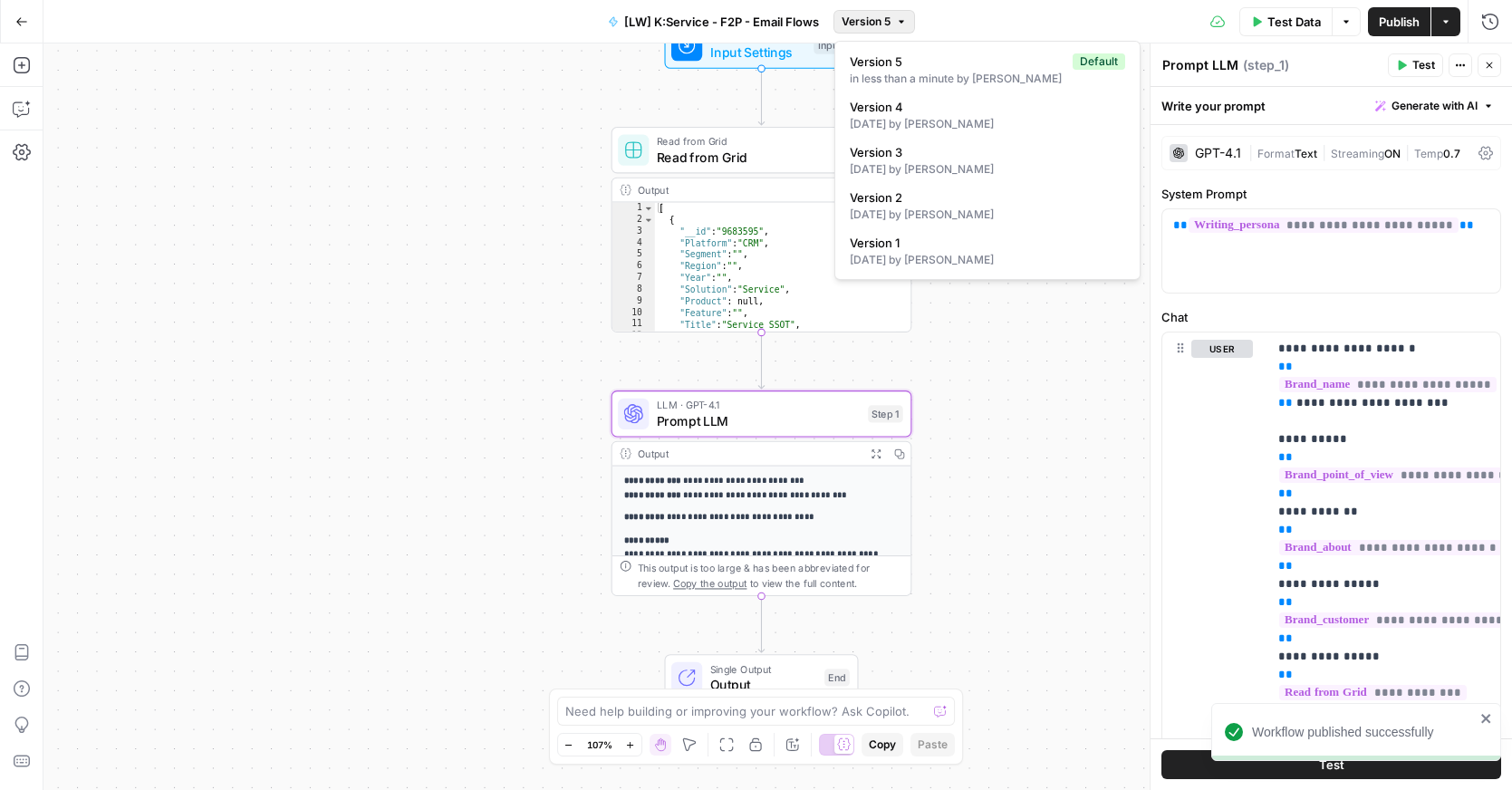
click at [882, 24] on span "Version 5" at bounding box center [866, 21] width 49 height 16
click at [1492, 65] on icon "button" at bounding box center [1490, 65] width 11 height 11
